Goal: Task Accomplishment & Management: Use online tool/utility

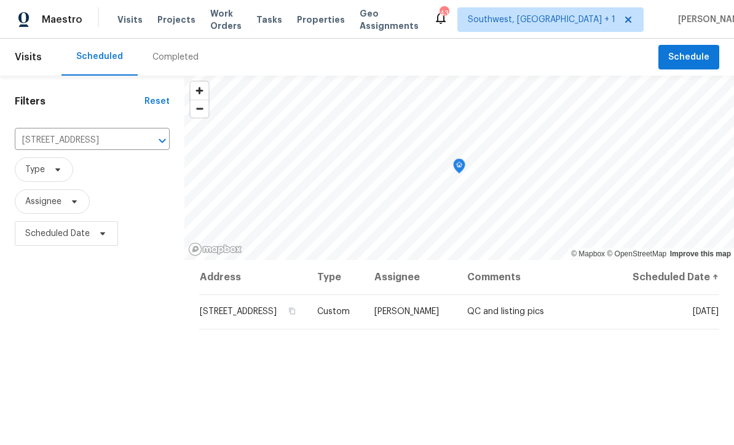
click at [165, 18] on span "Projects" at bounding box center [176, 20] width 38 height 12
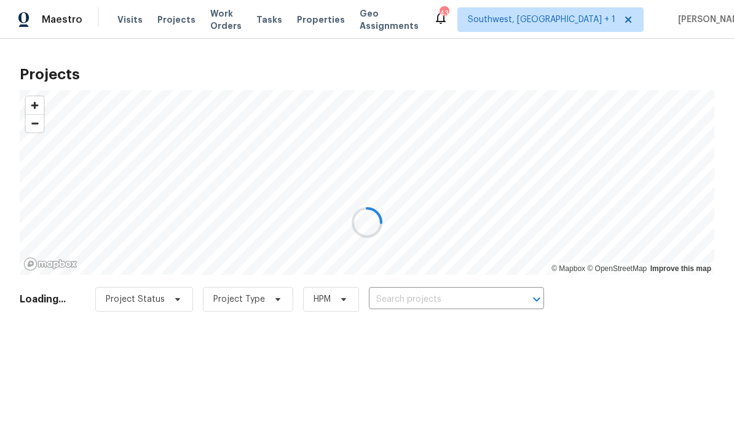
click at [475, 306] on div at bounding box center [367, 222] width 734 height 445
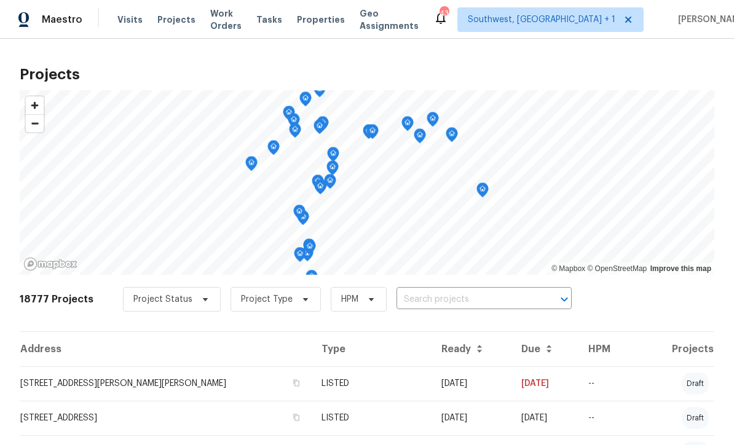
click at [490, 308] on input "text" at bounding box center [467, 299] width 141 height 19
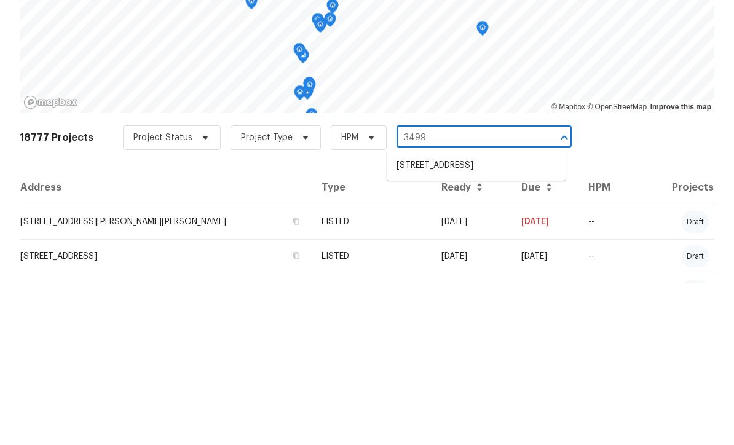
scroll to position [48, 0]
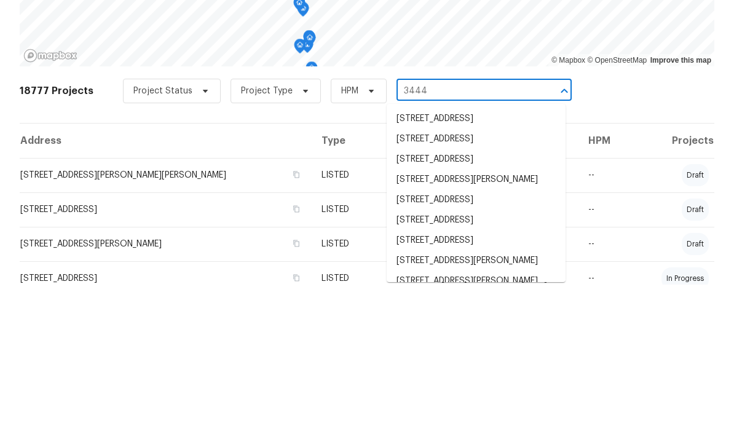
type input "3444 9"
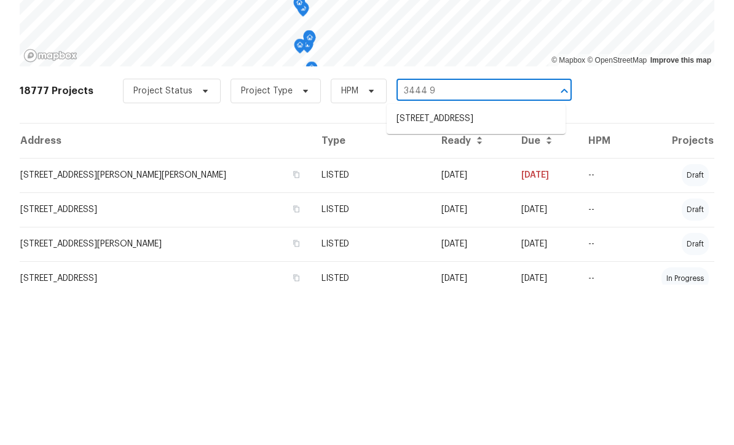
click at [495, 269] on li "[STREET_ADDRESS]" at bounding box center [476, 279] width 179 height 20
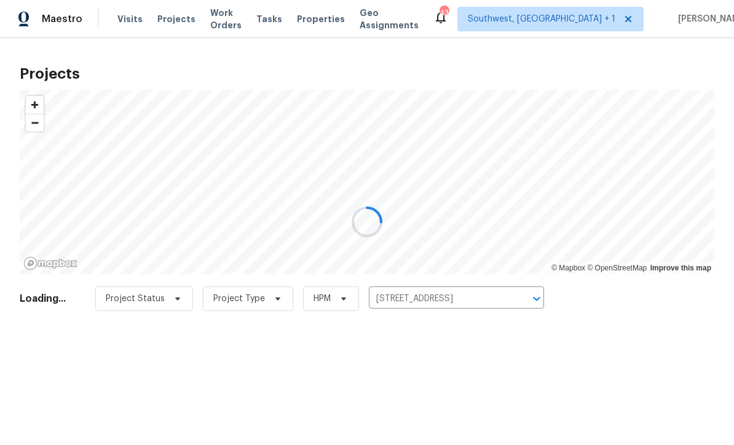
scroll to position [1, 0]
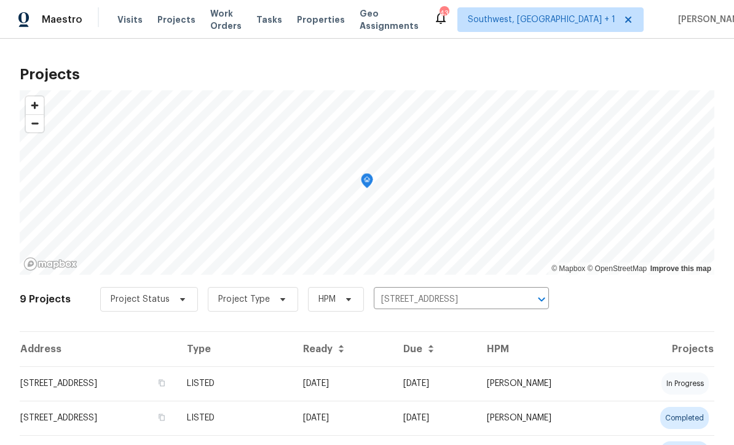
click at [462, 385] on td "[DATE]" at bounding box center [435, 383] width 84 height 34
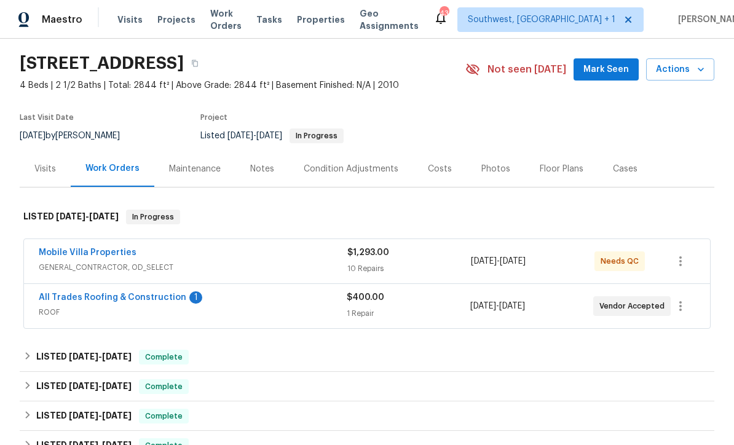
scroll to position [108, 0]
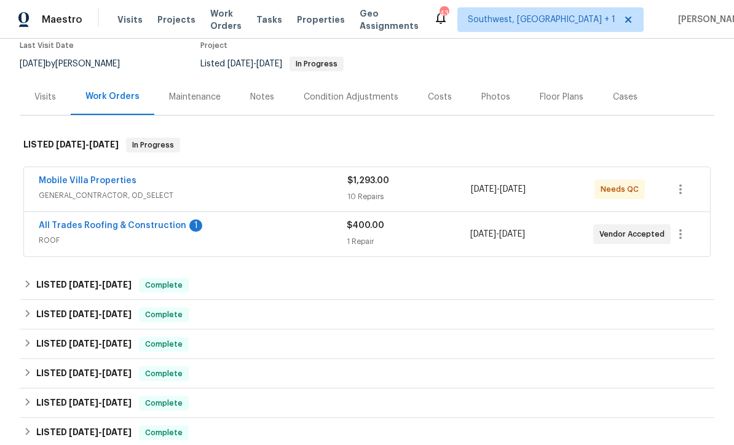
click at [70, 228] on link "All Trades Roofing & Construction" at bounding box center [113, 225] width 148 height 9
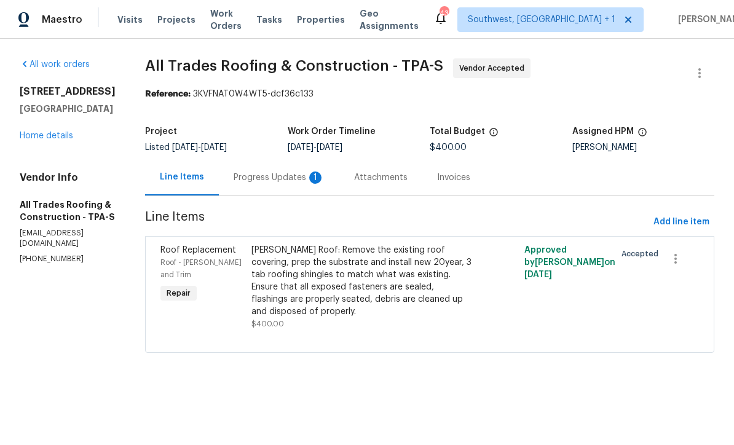
click at [401, 295] on div "[PERSON_NAME] Roof: Remove the existing roof covering, prep the substrate and i…" at bounding box center [361, 281] width 220 height 74
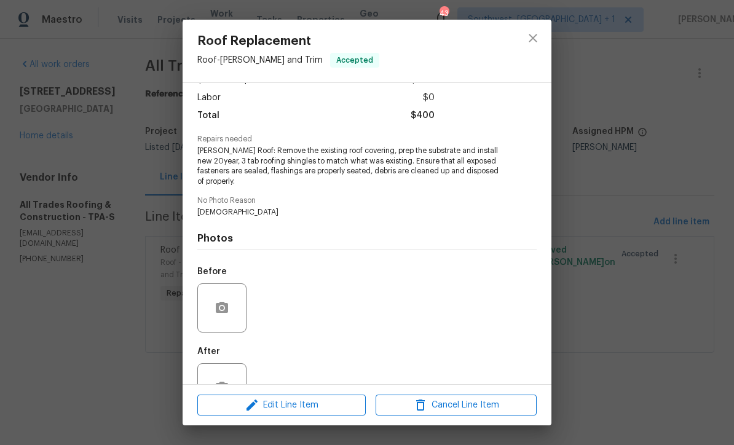
scroll to position [99, 0]
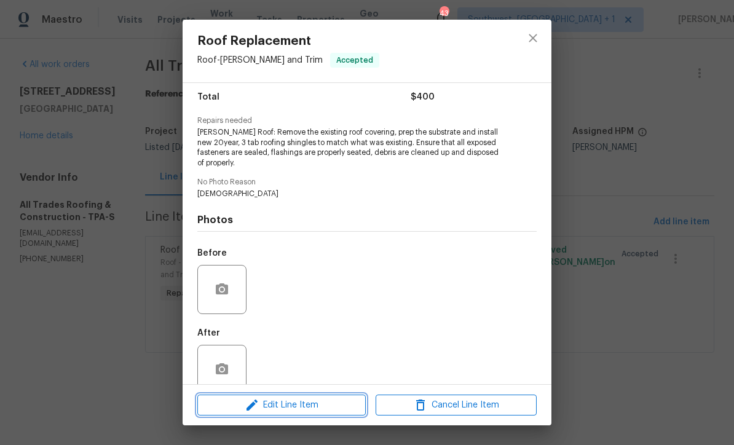
click at [334, 408] on span "Edit Line Item" at bounding box center [281, 405] width 161 height 15
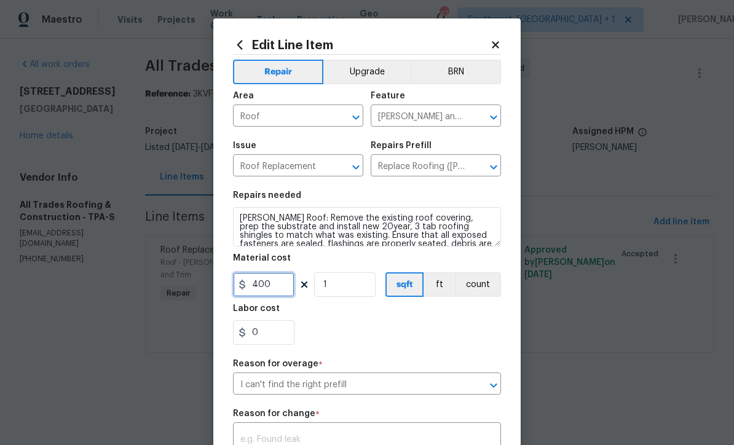
click at [293, 289] on input "400" at bounding box center [263, 284] width 61 height 25
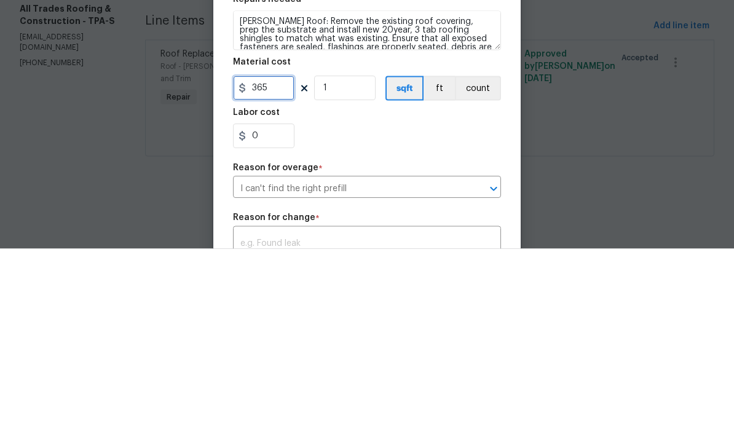
type input "365"
click at [366, 272] on input "1" at bounding box center [344, 284] width 61 height 25
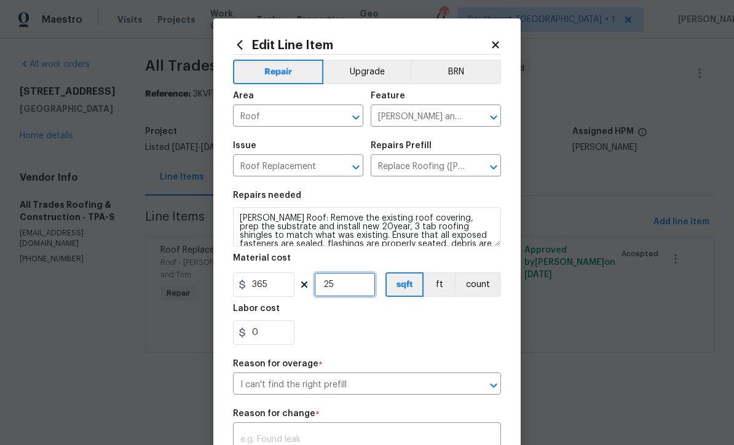
type input "25"
click at [441, 328] on div "0" at bounding box center [367, 332] width 268 height 25
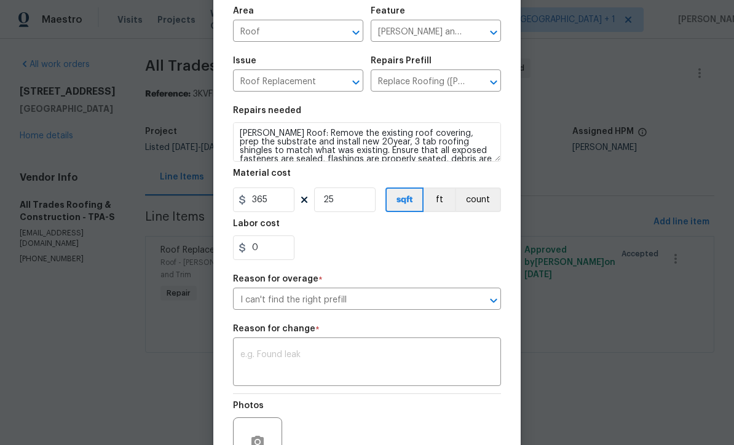
scroll to position [85, 0]
click at [443, 258] on div "0" at bounding box center [367, 247] width 268 height 25
click at [398, 364] on textarea at bounding box center [366, 363] width 253 height 26
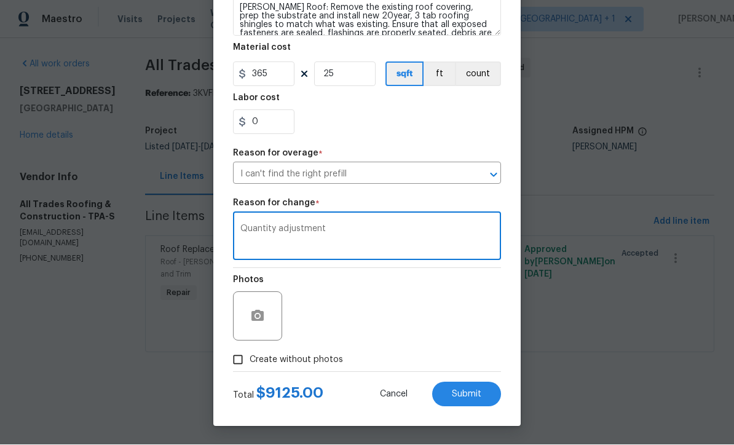
scroll to position [214, 0]
type textarea "Quantity adjustment"
click at [439, 301] on div "Photos" at bounding box center [367, 309] width 268 height 80
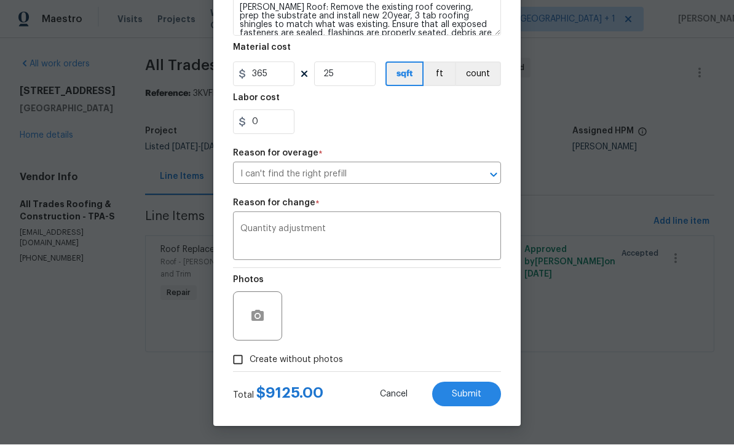
click at [469, 400] on button "Submit" at bounding box center [466, 394] width 69 height 25
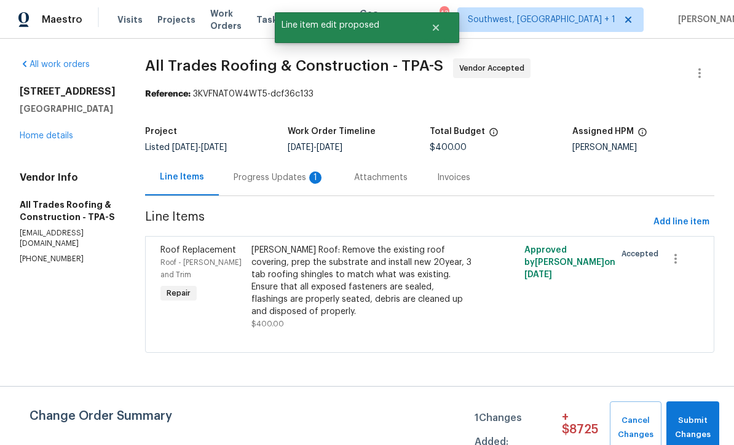
scroll to position [0, 0]
click at [692, 424] on span "Submit Changes" at bounding box center [693, 428] width 41 height 28
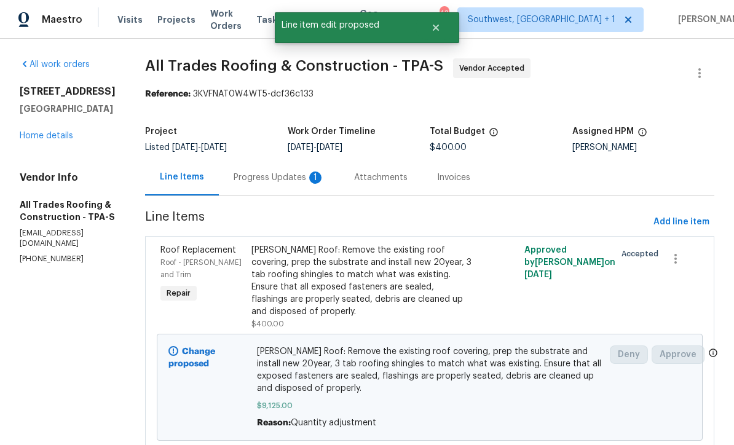
click at [234, 176] on div "Progress Updates 1" at bounding box center [279, 178] width 91 height 12
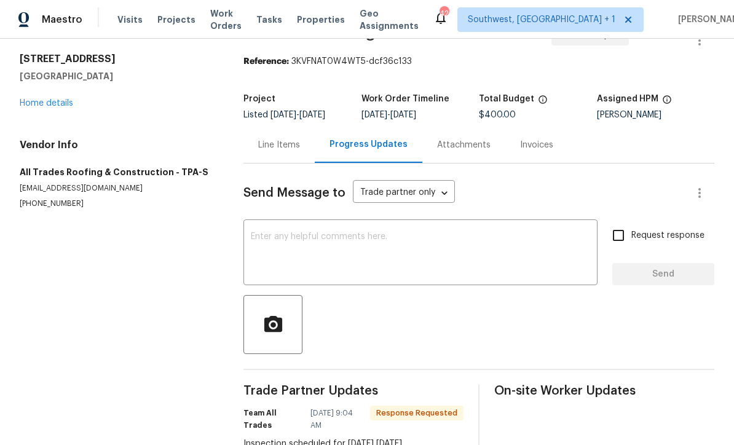
scroll to position [32, 0]
click at [25, 107] on link "Home details" at bounding box center [46, 104] width 53 height 9
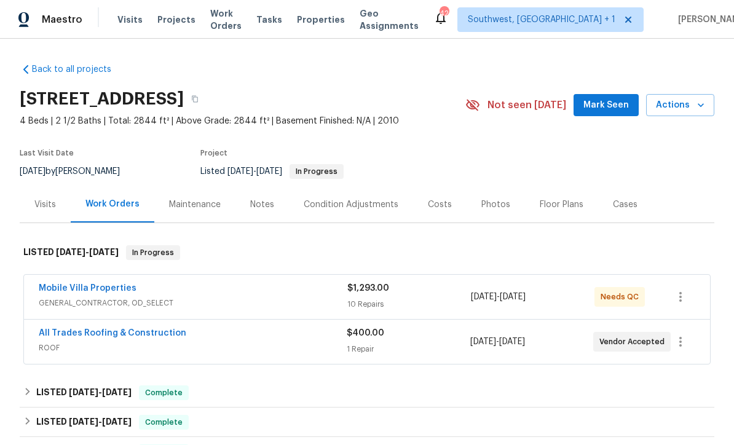
click at [408, 356] on div "$400.00 1 Repair" at bounding box center [408, 342] width 123 height 30
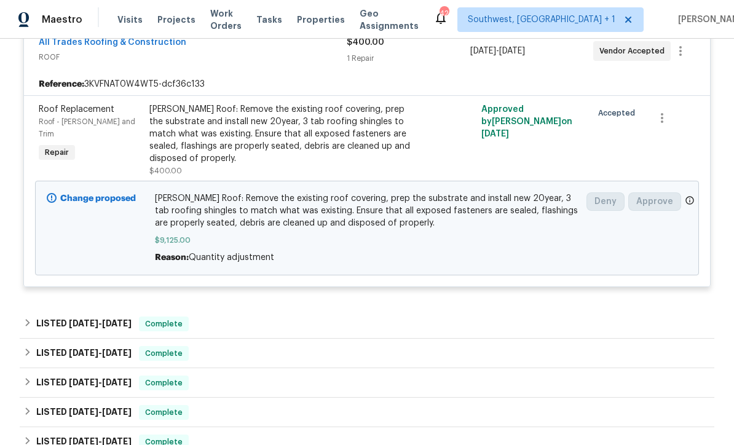
scroll to position [302, 0]
